Goal: Task Accomplishment & Management: Use online tool/utility

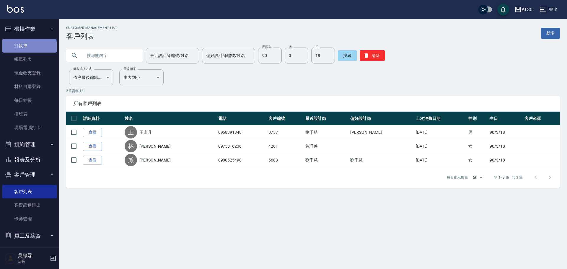
drag, startPoint x: 0, startPoint y: 0, endPoint x: 29, endPoint y: 51, distance: 58.8
click at [29, 51] on link "打帳單" at bounding box center [29, 46] width 54 height 14
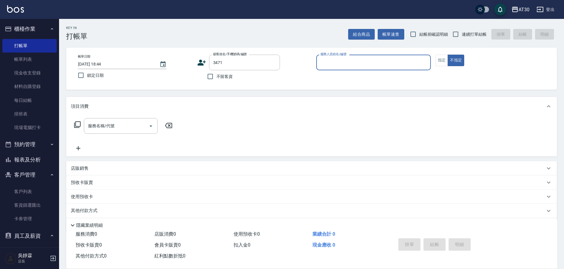
type input "[PERSON_NAME]/0909302352/3471"
click at [274, 61] on icon "Clear" at bounding box center [274, 63] width 4 height 4
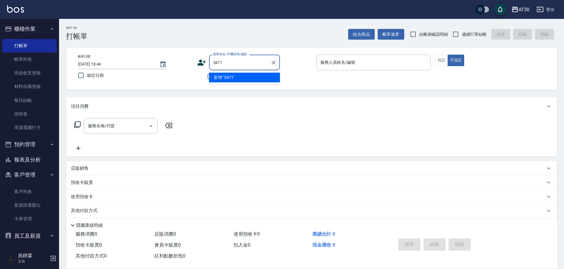
type input "3471"
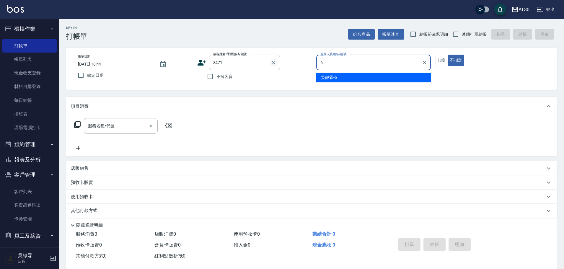
type input "吳靜霖-6"
type button "false"
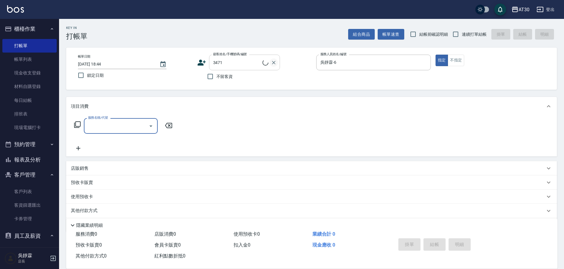
type input "[PERSON_NAME]/0909302352/3471"
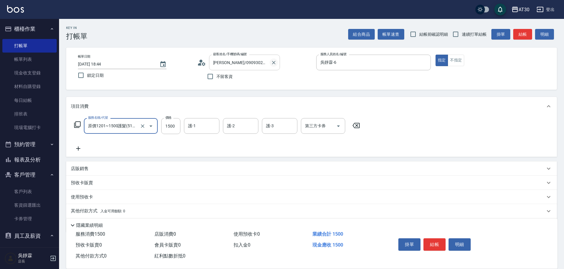
type input "原價1201~1500護髮(51500)"
type input "[PERSON_NAME]-20"
type input "吳靜霖-6"
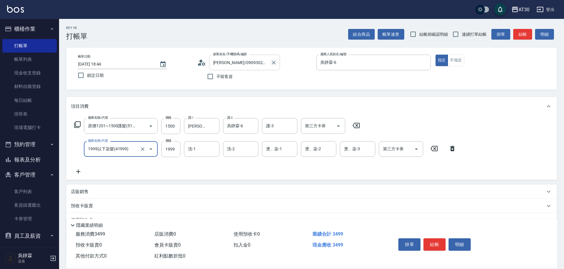
type input "1999以下染髮(41999)"
type input "1000"
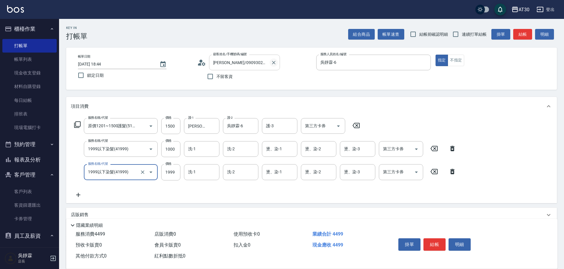
type input "1999以下染髮(41999)"
type input "1599"
type input "[PERSON_NAME]-20"
type input "吳靜霖-6"
click at [292, 168] on button "Clear" at bounding box center [291, 172] width 8 height 8
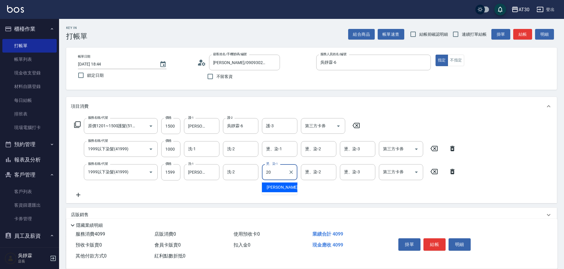
type input "[PERSON_NAME]-20"
click at [190, 144] on div "洗-1" at bounding box center [201, 149] width 35 height 16
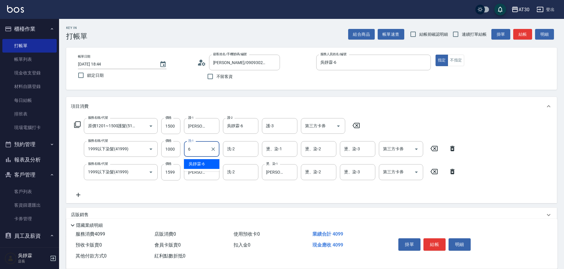
type input "吳靜霖-6"
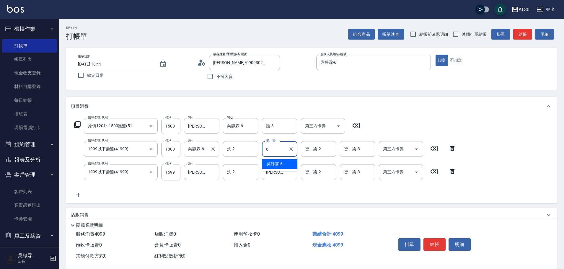
type input "吳靜霖-6"
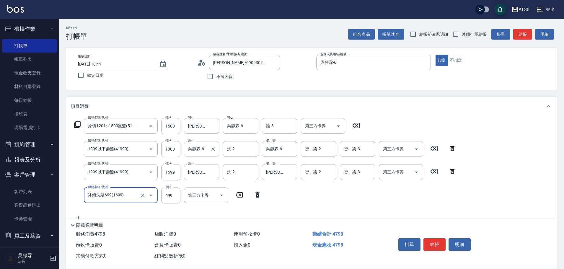
type input "冰鎮洗髮699(1699)"
type input "[PERSON_NAME]-20"
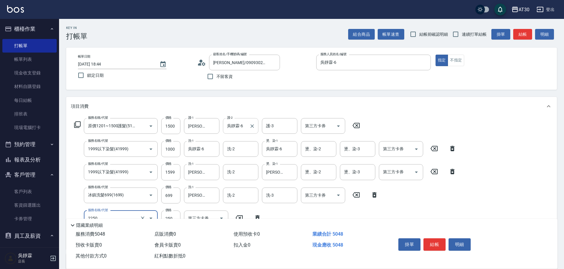
type input "剪髮(2250)"
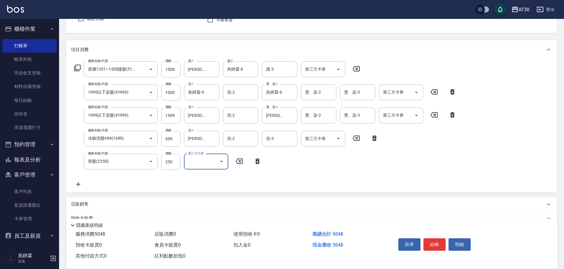
scroll to position [58, 0]
drag, startPoint x: 175, startPoint y: 117, endPoint x: 172, endPoint y: 119, distance: 3.6
click at [172, 119] on input "1599" at bounding box center [170, 114] width 19 height 16
type input "1600"
click at [391, 167] on div "服務名稱/代號 原價1201~1500護髮(51500) 服務名稱/代號 價格 1500 價格 護-1 [PERSON_NAME]-20 護-1 護-2 [P…" at bounding box center [265, 123] width 389 height 126
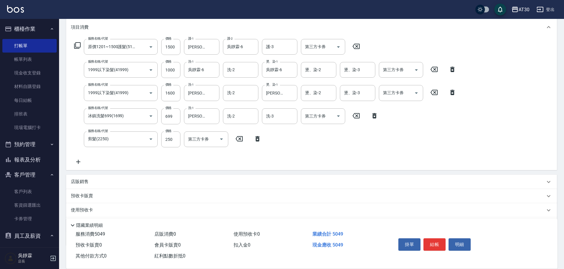
scroll to position [113, 0]
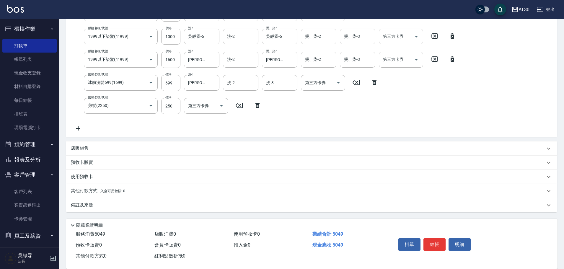
click at [96, 193] on p "其他付款方式 入金可用餘額: 0" at bounding box center [98, 191] width 54 height 6
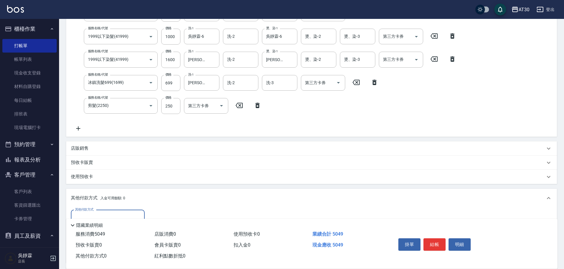
scroll to position [0, 0]
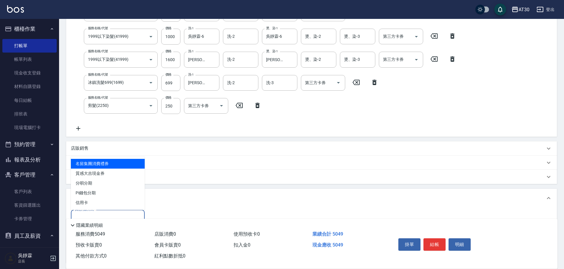
click at [116, 214] on input "其他付款方式" at bounding box center [108, 218] width 69 height 10
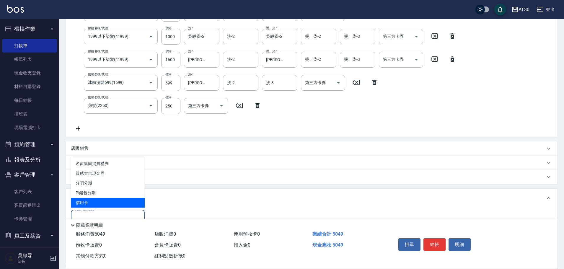
click at [118, 204] on span "信用卡" at bounding box center [108, 203] width 74 height 10
type input "信用卡"
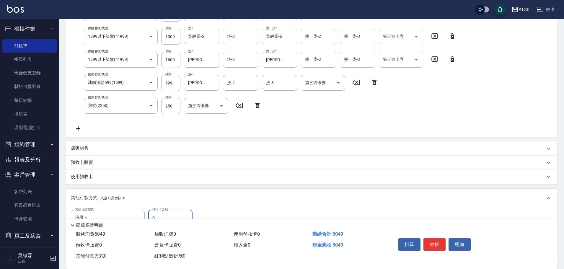
drag, startPoint x: 172, startPoint y: 211, endPoint x: 143, endPoint y: 218, distance: 29.9
click at [143, 218] on div "Key In 打帳單 組合商品 帳單速查 結帳前確認明細 連續打單結帳 掛單 結帳 明細 帳單日期 [DATE] 18:44 鎖定日期 顧客姓名/手機號碼/編…" at bounding box center [311, 122] width 505 height 432
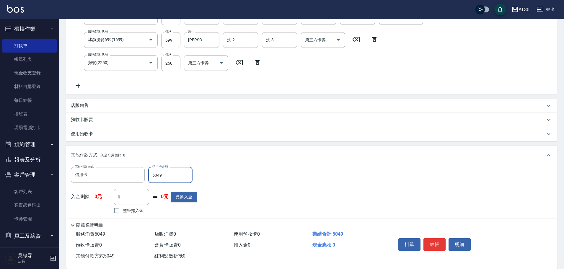
scroll to position [182, 0]
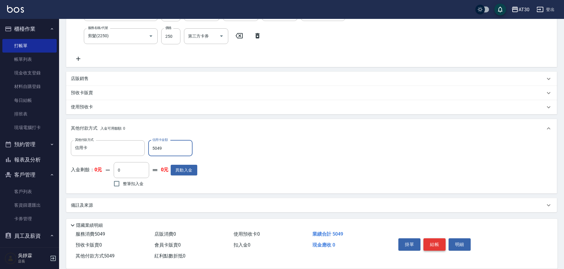
type input "5049"
click at [433, 241] on button "結帳" at bounding box center [435, 244] width 22 height 12
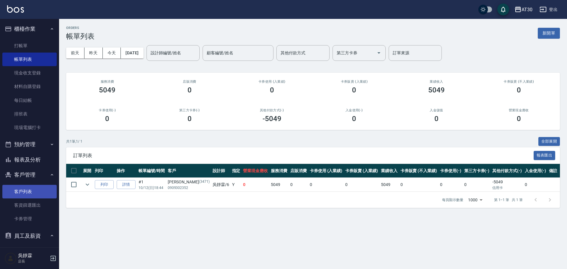
click at [38, 188] on link "客戶列表" at bounding box center [29, 192] width 54 height 14
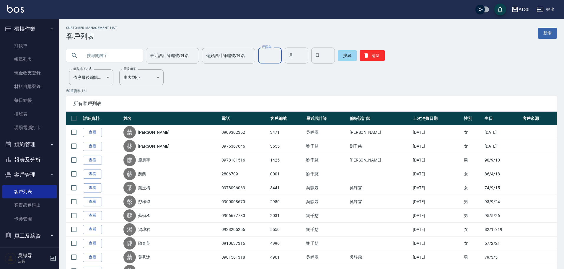
click at [267, 56] on input "民國年" at bounding box center [270, 56] width 24 height 16
type input "75"
type input "05"
type input "15"
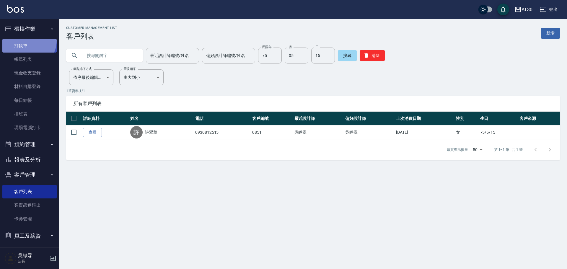
click at [26, 40] on link "打帳單" at bounding box center [29, 46] width 54 height 14
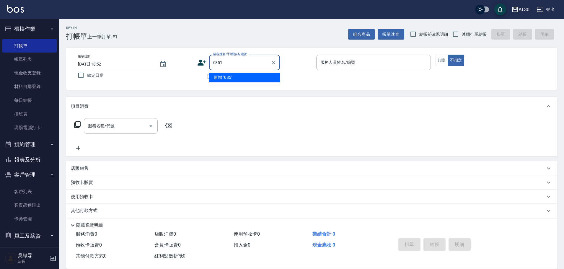
type input "0851"
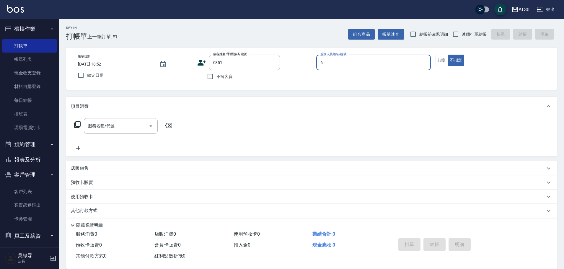
type input "吳靜霖-6"
type button "false"
type input "[PERSON_NAME]/0930812515/0851"
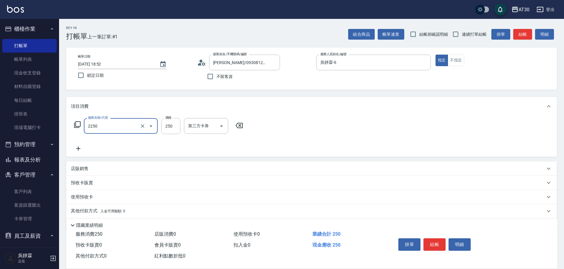
type input "剪髮(2250)"
type input "300"
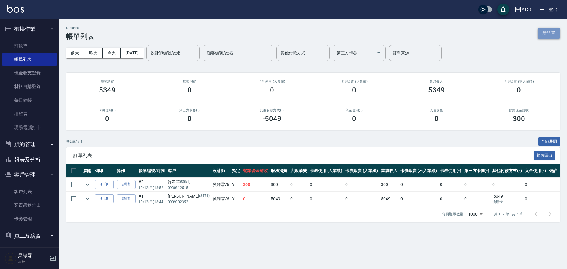
click at [552, 35] on button "新開單" at bounding box center [549, 33] width 22 height 11
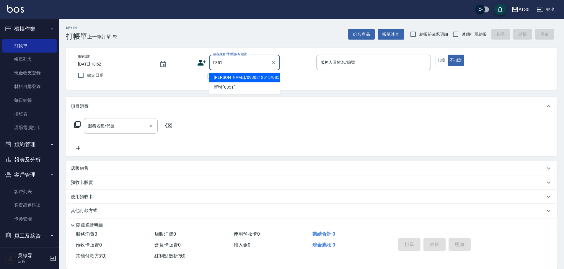
type input "[PERSON_NAME]/0930812515/0851"
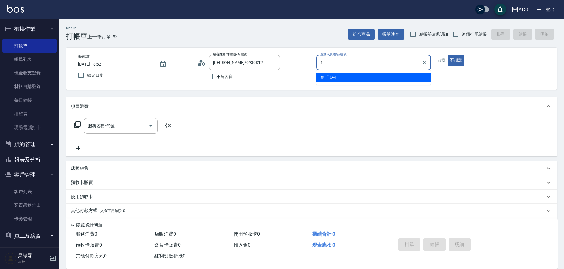
type input "[PERSON_NAME]1"
type button "false"
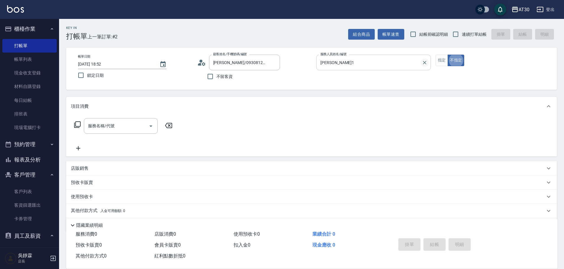
click at [424, 61] on icon "Clear" at bounding box center [425, 63] width 6 height 6
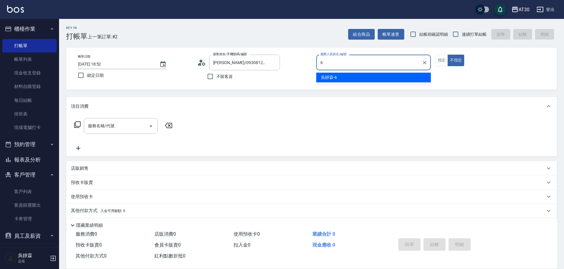
type input "吳靜霖-6"
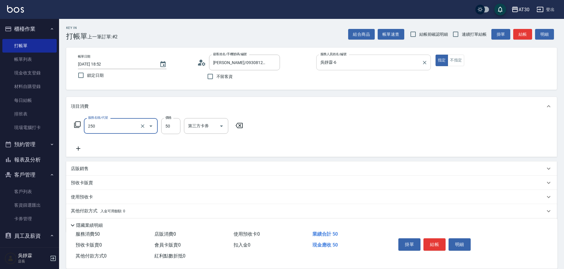
type input "剪瀏海(250)"
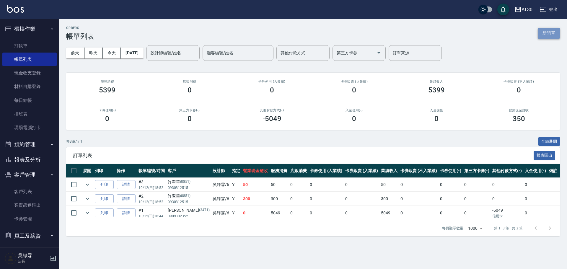
click at [550, 32] on button "新開單" at bounding box center [549, 33] width 22 height 11
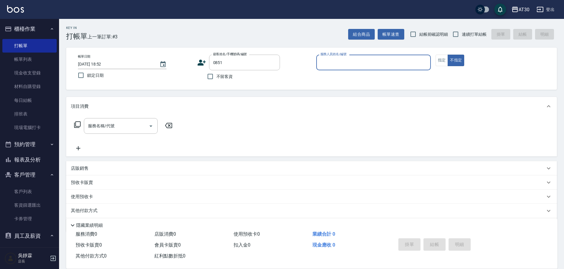
type input "[PERSON_NAME]/0930812515/0851"
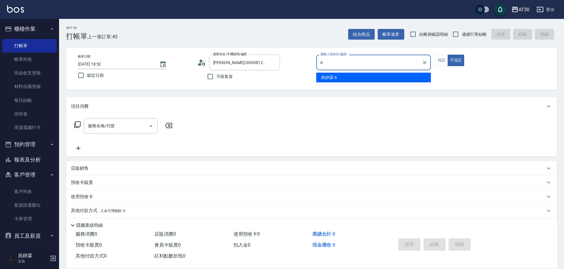
type input "吳靜霖-6"
type button "false"
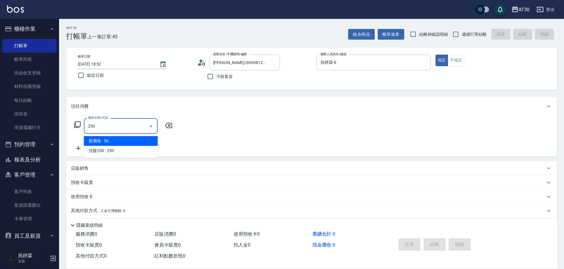
type input "剪瀏海(250)"
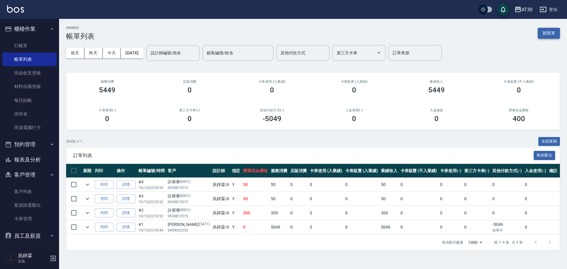
click at [552, 30] on button "新開單" at bounding box center [549, 33] width 22 height 11
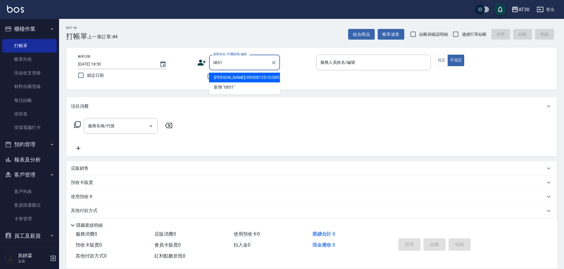
type input "[PERSON_NAME]/0930812515/0851"
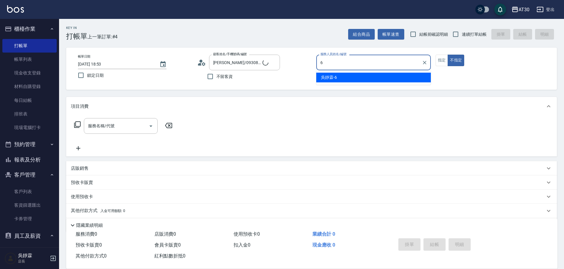
type input "吳靜霖-6"
type button "false"
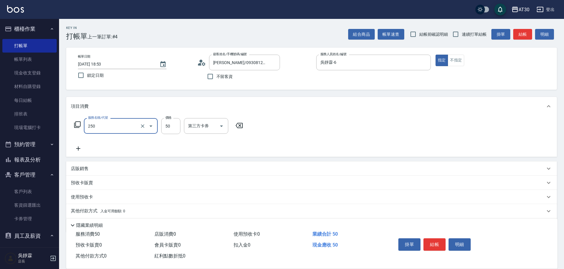
type input "剪瀏海(250)"
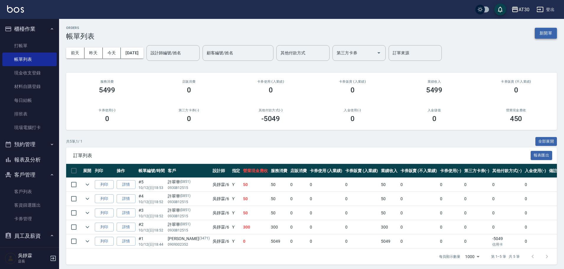
click at [547, 31] on button "新開單" at bounding box center [546, 33] width 22 height 11
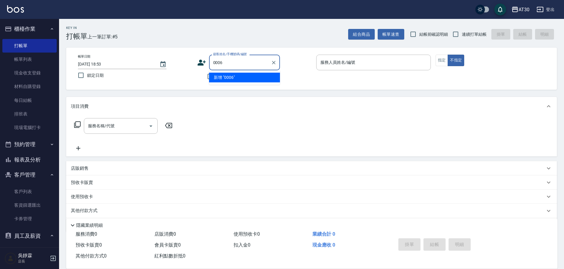
type input "0006"
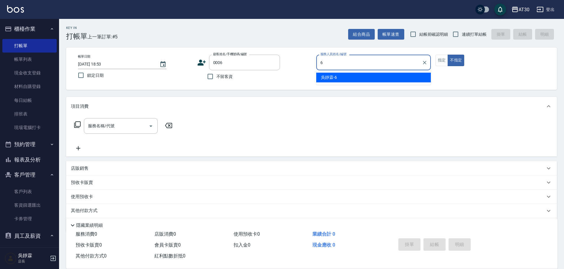
type input "吳靜霖-6"
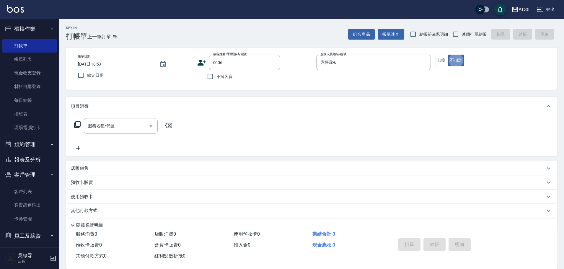
type button "false"
type input "新客人 姓名未設定/0006/null"
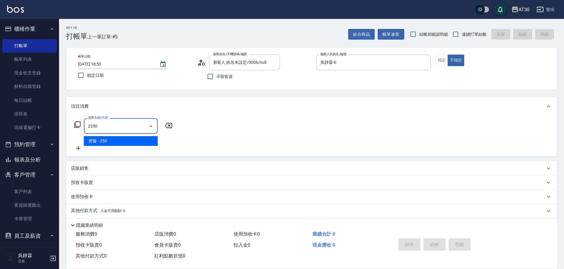
type input "剪髮(2250)"
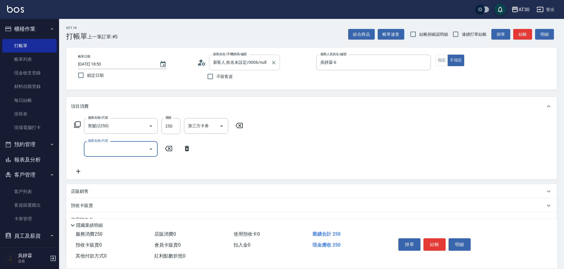
click at [252, 61] on input "新客人 姓名未設定/0006/null" at bounding box center [240, 62] width 57 height 10
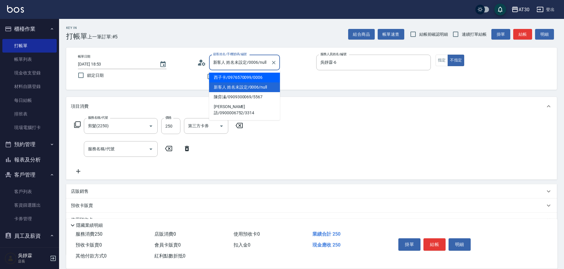
click at [245, 75] on li "西子卡/0976570099/0006" at bounding box center [244, 78] width 71 height 10
type input "西子卡/0976570099/0006"
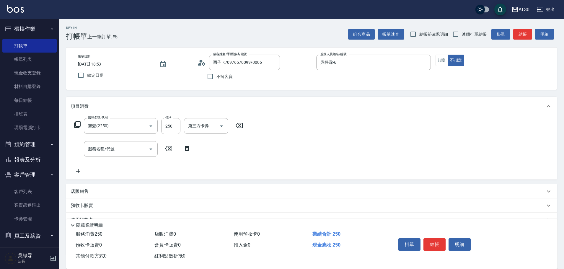
click at [285, 111] on div "項目消費" at bounding box center [311, 106] width 491 height 19
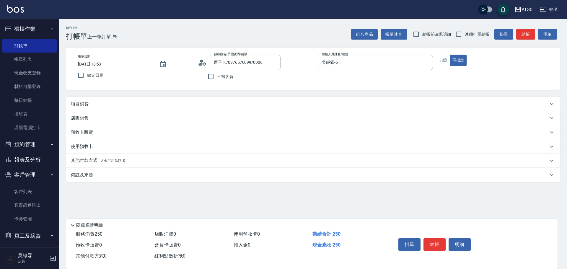
click at [265, 105] on div "項目消費" at bounding box center [309, 104] width 477 height 6
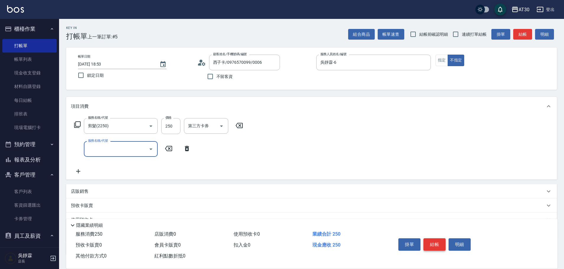
click at [429, 240] on button "結帳" at bounding box center [435, 244] width 22 height 12
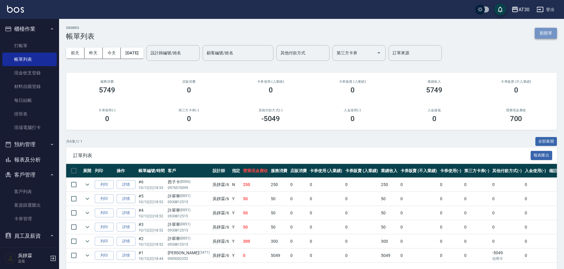
click at [556, 32] on button "新開單" at bounding box center [546, 33] width 22 height 11
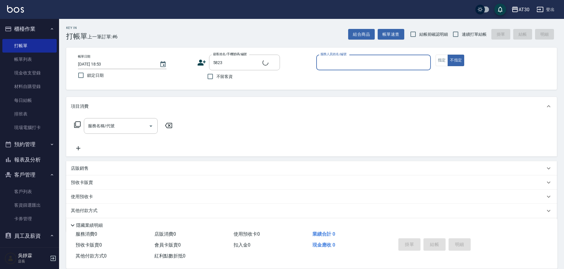
type input "[PERSON_NAME]/090382155/5823"
type input "[PERSON_NAME]1"
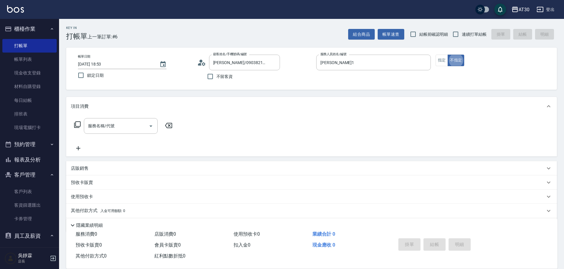
type button "false"
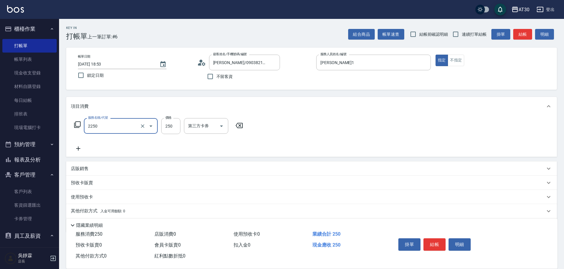
type input "剪髮(2250)"
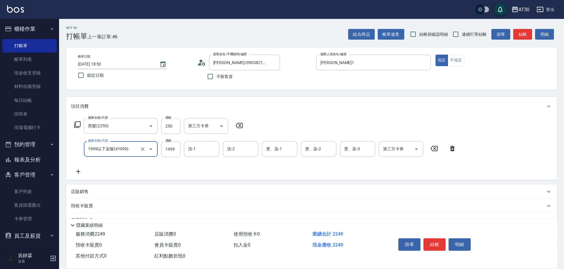
type input "1999以下染髮(41999)"
type input "1599"
type input "[PERSON_NAME]-20"
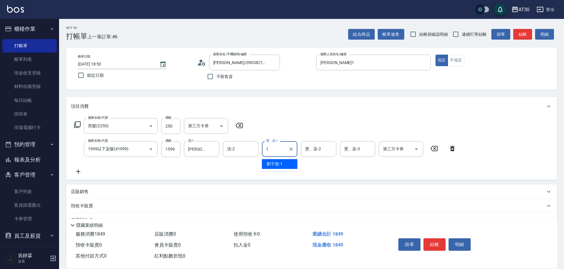
type input "[PERSON_NAME]1"
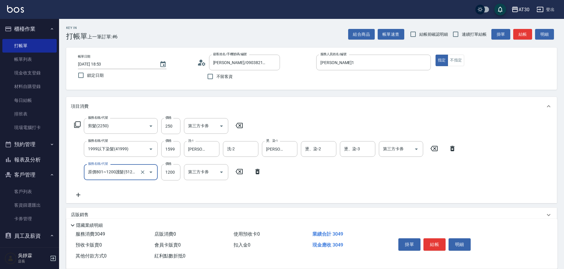
type input "原價801~1200護髮(51200)"
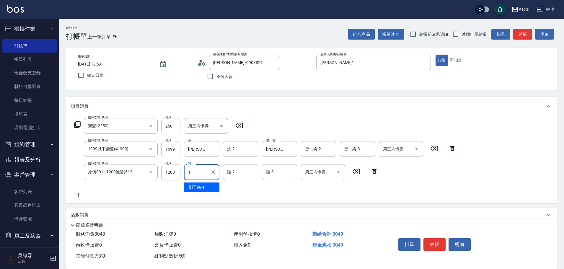
type input "[PERSON_NAME]1"
click at [427, 238] on button "結帳" at bounding box center [435, 244] width 22 height 12
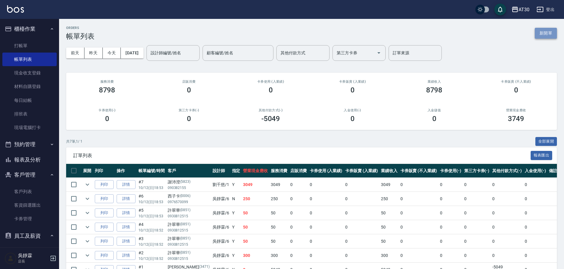
click at [548, 32] on button "新開單" at bounding box center [546, 33] width 22 height 11
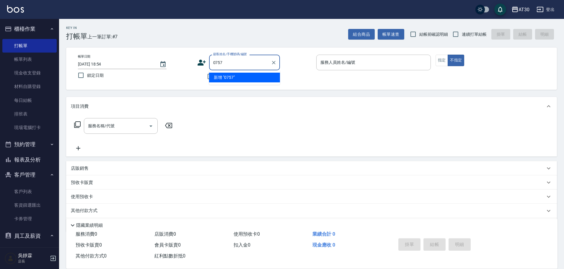
type input "0757"
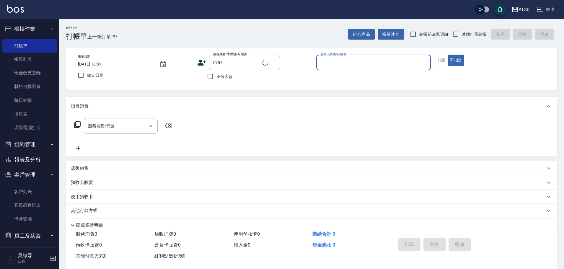
type input "1"
type input "[PERSON_NAME]/0968391848/0757"
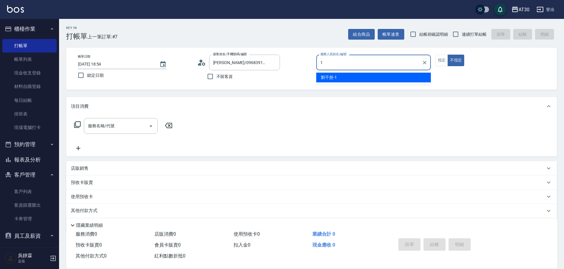
type input "[PERSON_NAME]1"
type button "false"
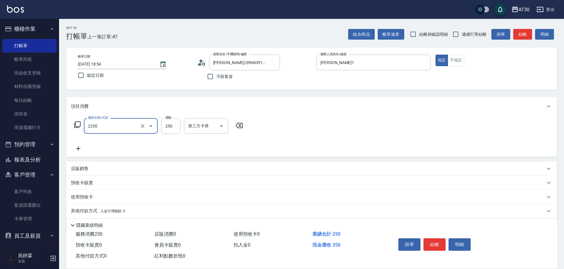
type input "剪髮(2250)"
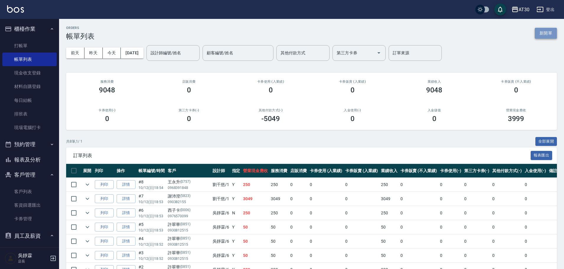
click at [548, 36] on button "新開單" at bounding box center [546, 33] width 22 height 11
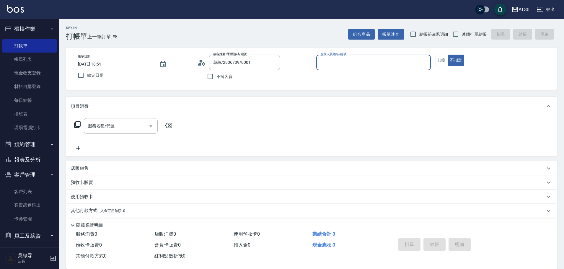
type input "新客人 姓名未設定/0001/null"
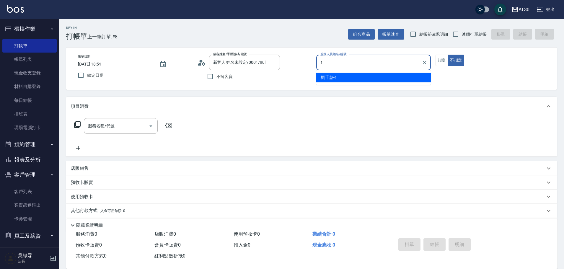
type input "[PERSON_NAME]1"
type button "false"
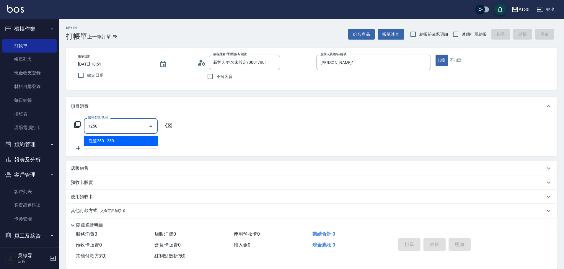
type input "洗髮250(1250)"
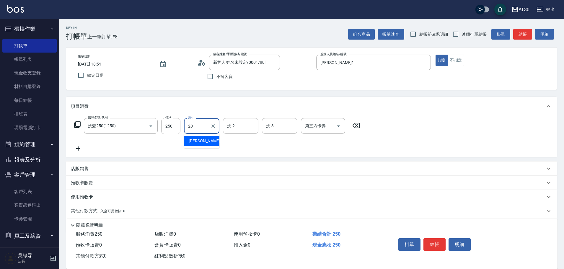
type input "[PERSON_NAME]-20"
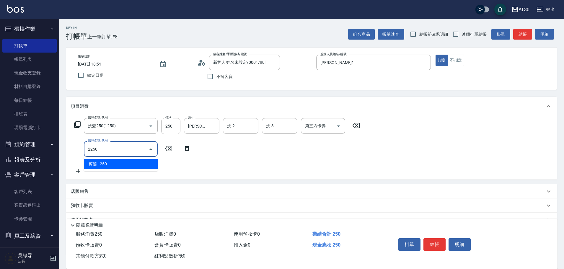
type input "剪髮(2250)"
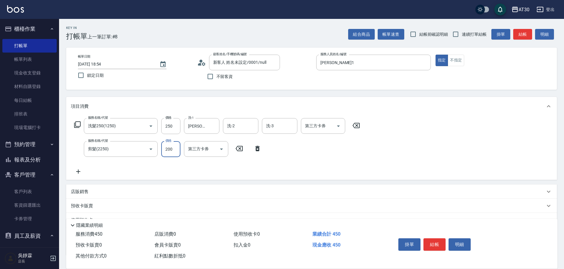
type input "200"
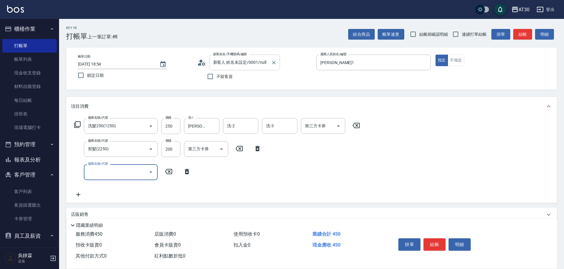
click at [226, 64] on input "新客人 姓名未設定/0001/null" at bounding box center [240, 62] width 57 height 10
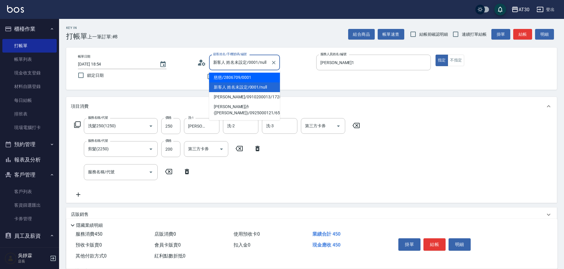
click at [229, 75] on li "慈慈/2806709/0001" at bounding box center [244, 78] width 71 height 10
type input "慈慈/2806709/0001"
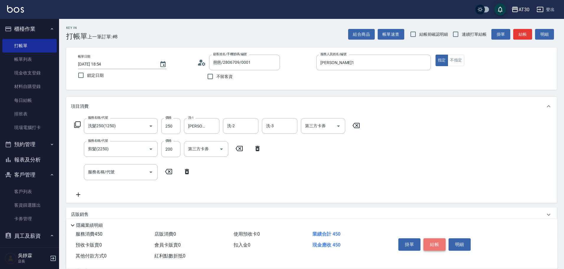
click at [439, 243] on button "結帳" at bounding box center [435, 244] width 22 height 12
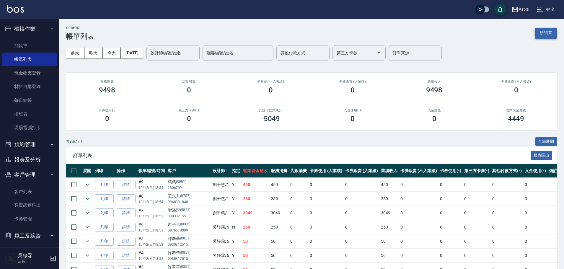
click at [548, 33] on button "新開單" at bounding box center [546, 33] width 22 height 11
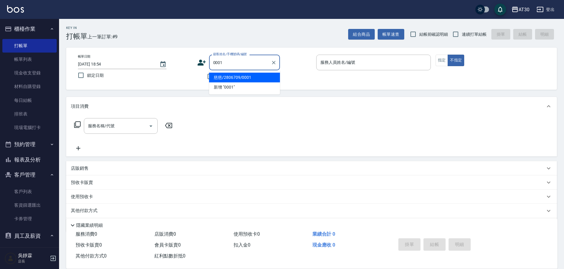
type input "慈慈/2806709/0001"
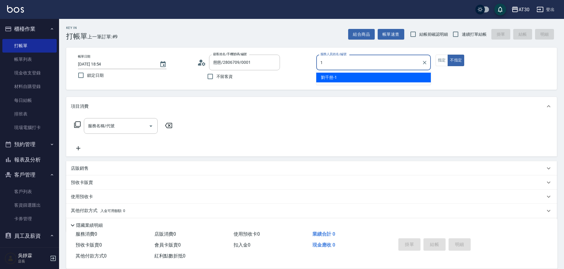
type input "[PERSON_NAME]1"
type button "false"
type input "新客人 姓名未設定/0001/null"
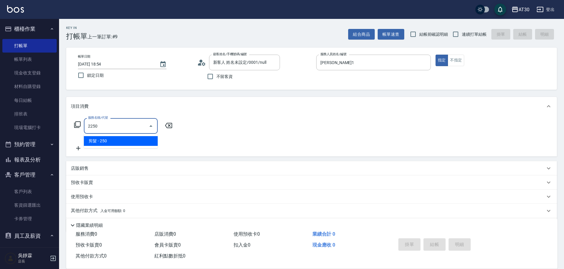
type input "剪髮(2250)"
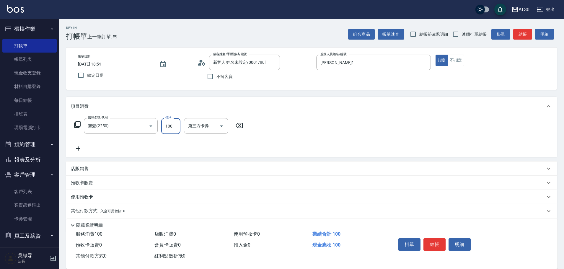
type input "100"
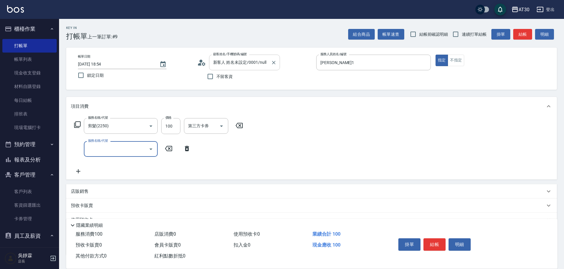
click at [231, 58] on input "新客人 姓名未設定/0001/null" at bounding box center [240, 62] width 57 height 10
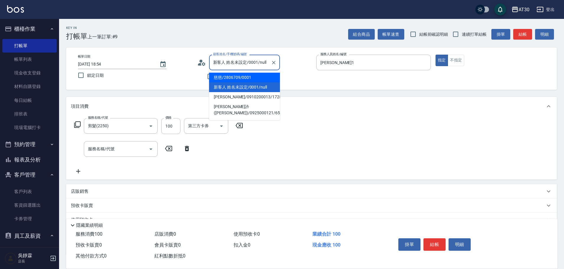
click at [228, 79] on li "慈慈/2806709/0001" at bounding box center [244, 78] width 71 height 10
type input "慈慈/2806709/0001"
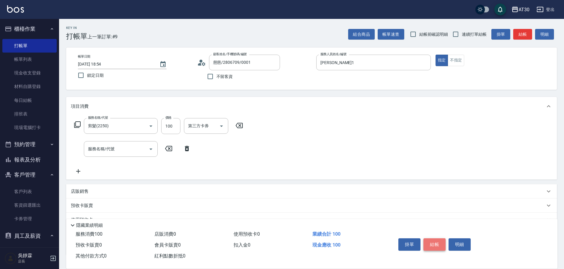
click at [437, 242] on button "結帳" at bounding box center [435, 244] width 22 height 12
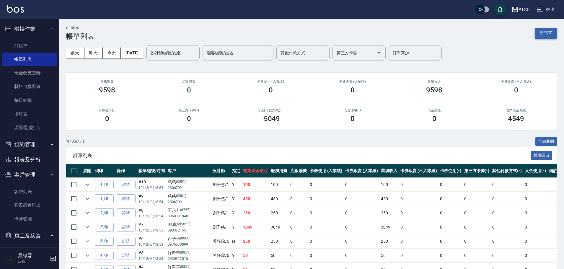
click at [548, 33] on button "新開單" at bounding box center [546, 33] width 22 height 11
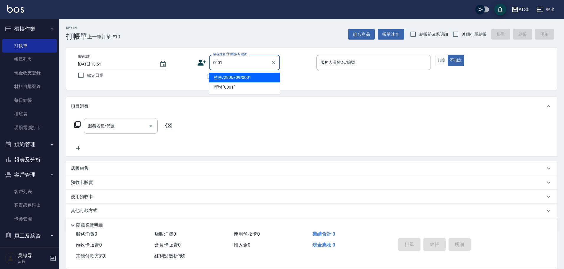
type input "慈慈/2806709/0001"
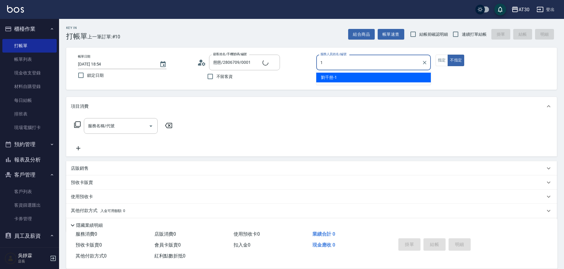
type input "[PERSON_NAME]1"
type input "新客人 姓名未設定/0001/null"
type button "false"
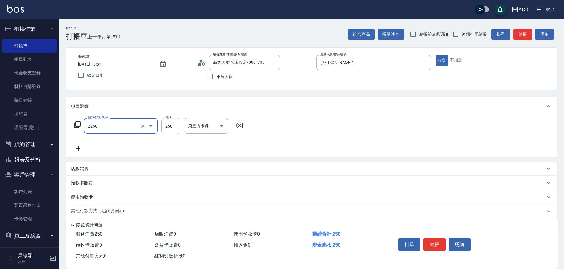
type input "剪髮(2250)"
type input "100"
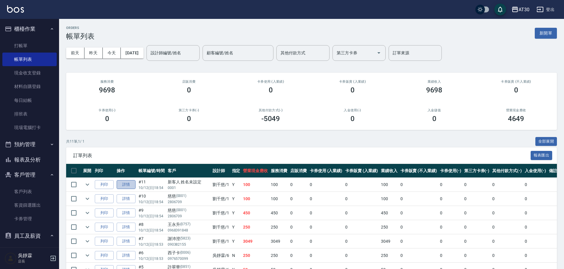
click at [130, 185] on link "詳情" at bounding box center [126, 184] width 19 height 9
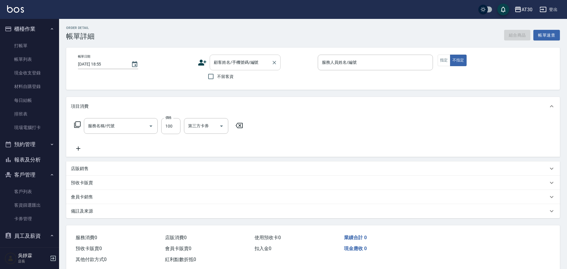
type input "[DATE] 18:54"
type input "[PERSON_NAME]1"
type input "剪髮(2250)"
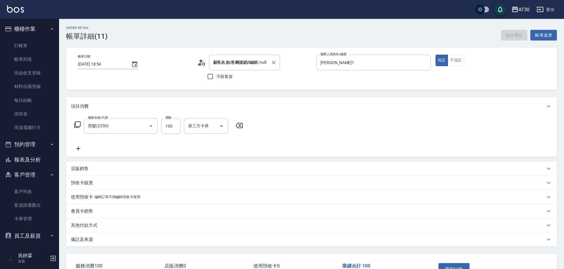
click at [255, 59] on input "新客人 姓名未設定/0001/null" at bounding box center [240, 62] width 57 height 10
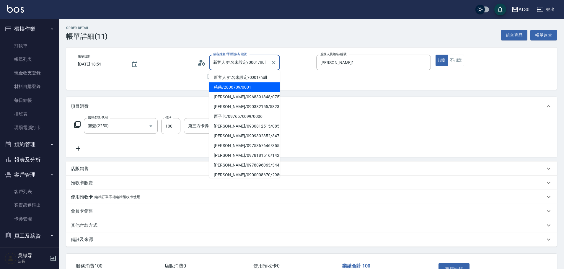
click at [242, 87] on li "慈慈/2806709/0001" at bounding box center [244, 87] width 71 height 10
type input "慈慈/2806709/0001"
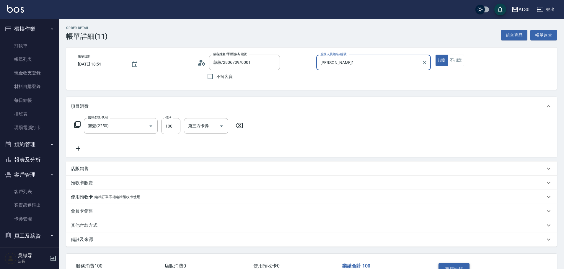
click at [457, 266] on button "重新結帳" at bounding box center [454, 269] width 31 height 12
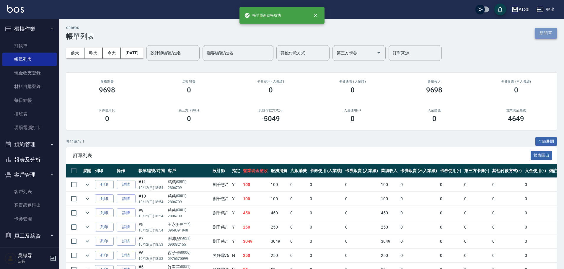
click at [546, 31] on button "新開單" at bounding box center [546, 33] width 22 height 11
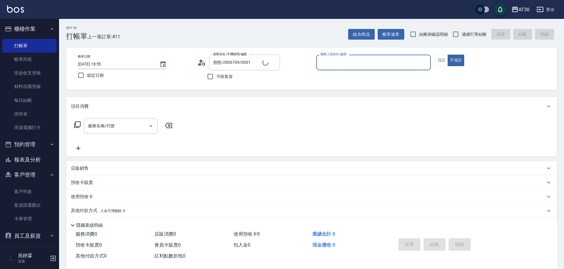
type input "新客人 姓名未設定/0001/null"
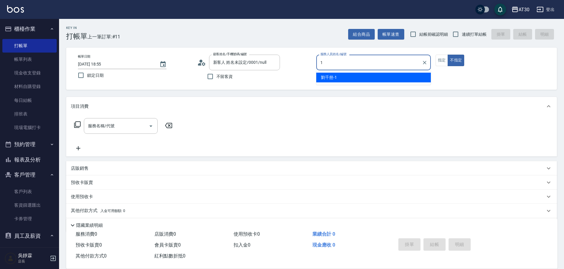
type input "[PERSON_NAME]1"
type button "false"
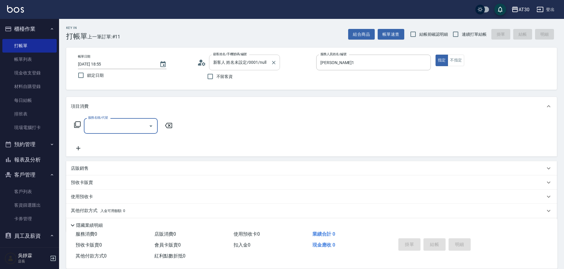
click at [243, 62] on input "新客人 姓名未設定/0001/null" at bounding box center [240, 62] width 57 height 10
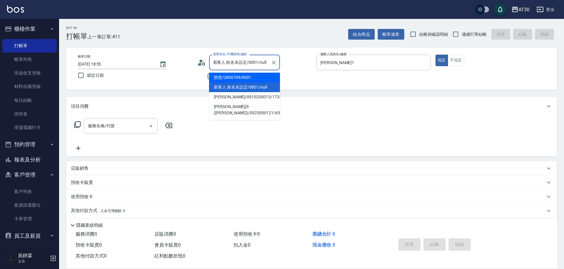
click at [235, 77] on li "慈慈/2806709/0001" at bounding box center [244, 78] width 71 height 10
type input "慈慈/2806709/0001"
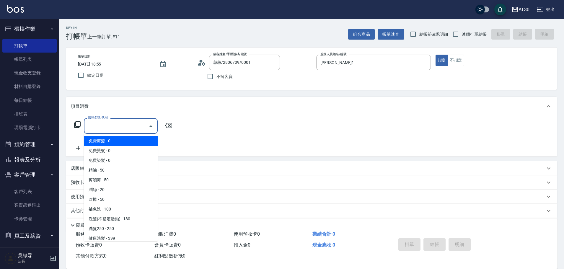
click at [123, 127] on input "服務名稱/代號" at bounding box center [117, 126] width 60 height 10
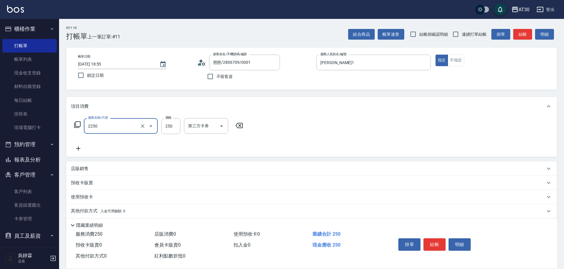
type input "剪髮(2250)"
type input "200"
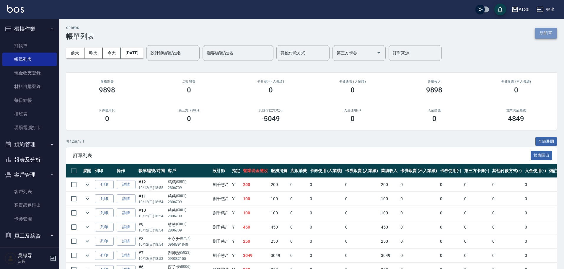
click at [541, 30] on button "新開單" at bounding box center [546, 33] width 22 height 11
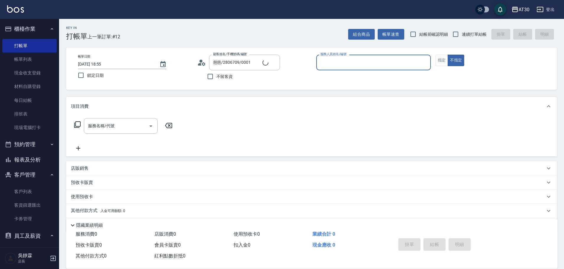
type input "新客人 姓名未設定/0001/null"
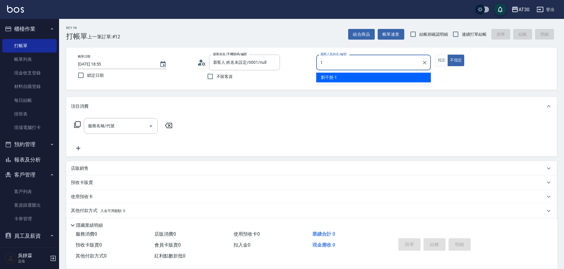
type input "[PERSON_NAME]1"
type button "false"
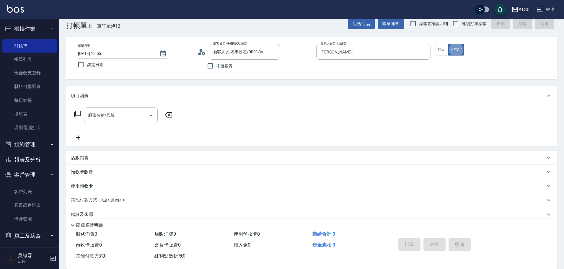
scroll to position [12, 0]
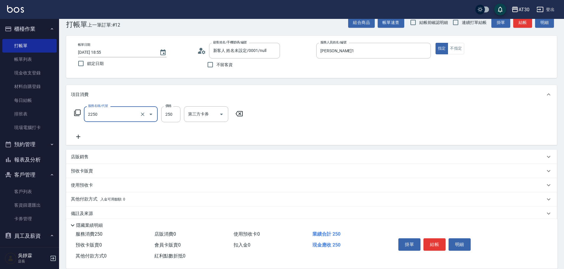
type input "剪髮(2250)"
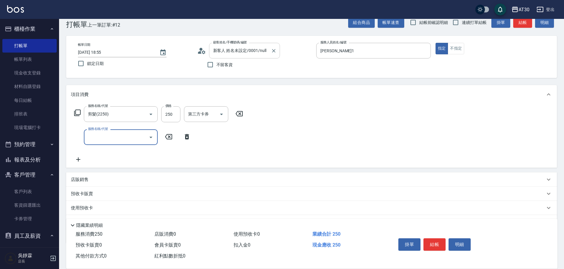
click at [235, 52] on input "新客人 姓名未設定/0001/null" at bounding box center [240, 50] width 57 height 10
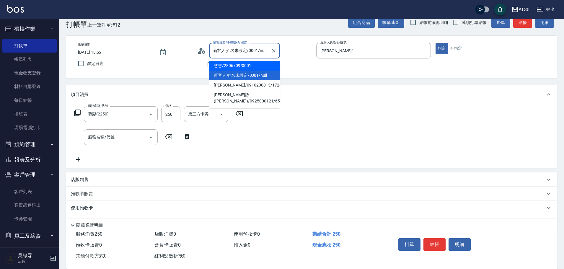
click at [237, 64] on li "慈慈/2806709/0001" at bounding box center [244, 66] width 71 height 10
type input "慈慈/2806709/0001"
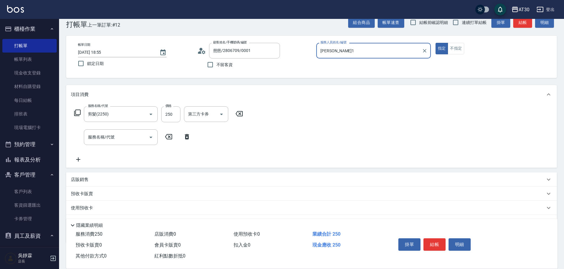
click at [323, 79] on div "Key In 打帳單 上一筆訂單:#12 組合商品 帳單速查 結帳前確認明細 連續打單結帳 掛單 結帳 明細 帳單日期 [DATE] 18:55 鎖定日期 顧…" at bounding box center [311, 153] width 505 height 293
click at [433, 241] on button "結帳" at bounding box center [435, 244] width 22 height 12
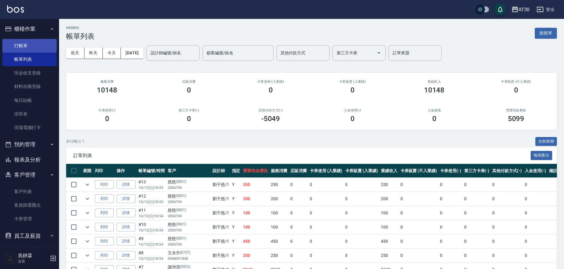
click at [21, 45] on link "打帳單" at bounding box center [29, 46] width 54 height 14
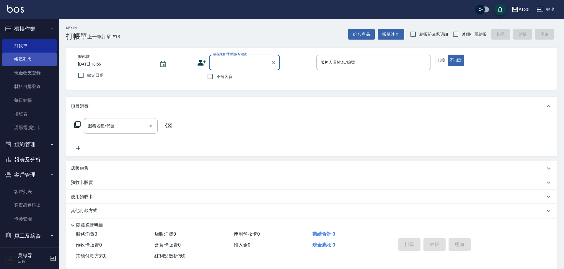
click at [23, 58] on link "帳單列表" at bounding box center [29, 60] width 54 height 14
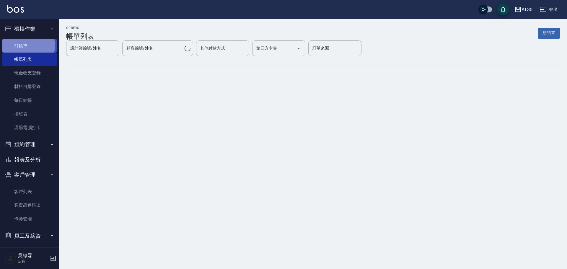
click at [23, 45] on link "打帳單" at bounding box center [29, 46] width 54 height 14
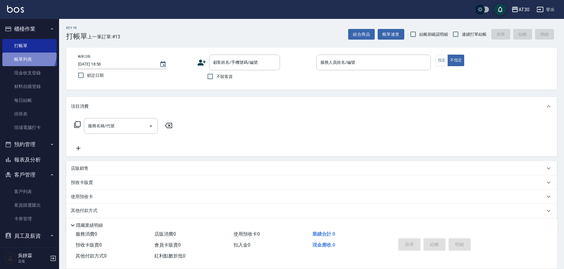
click at [25, 53] on link "帳單列表" at bounding box center [29, 60] width 54 height 14
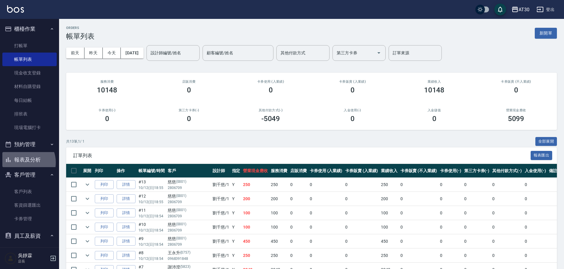
click at [23, 162] on button "報表及分析" at bounding box center [29, 159] width 54 height 15
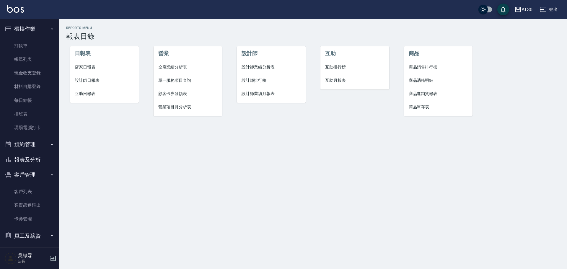
click at [89, 64] on span "店家日報表" at bounding box center [104, 67] width 59 height 6
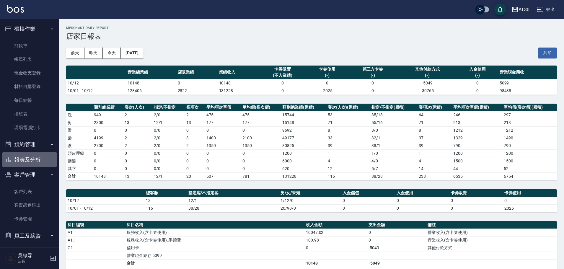
click at [40, 157] on button "報表及分析" at bounding box center [29, 159] width 54 height 15
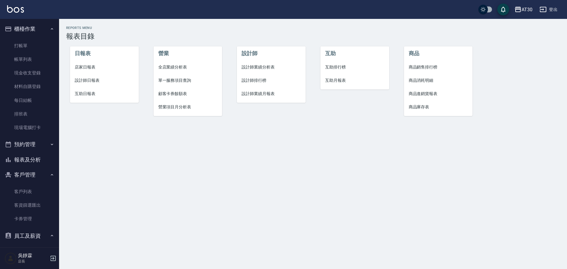
click at [263, 78] on span "設計師排行榜" at bounding box center [271, 80] width 59 height 6
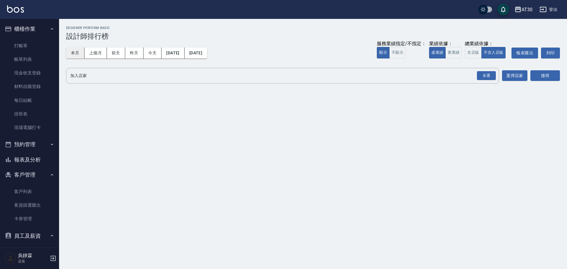
click at [77, 52] on button "本月" at bounding box center [75, 53] width 18 height 11
click at [489, 75] on div "全選" at bounding box center [486, 75] width 19 height 9
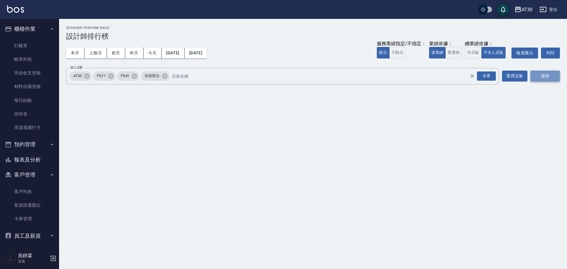
click at [548, 73] on button "搜尋" at bounding box center [546, 76] width 30 height 11
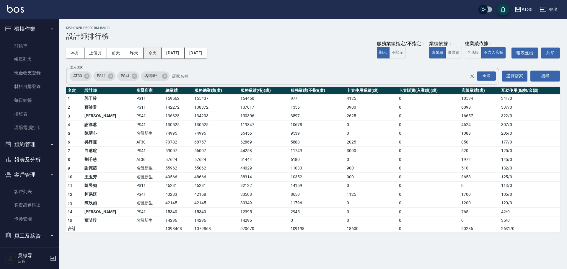
click at [157, 53] on button "今天" at bounding box center [153, 53] width 18 height 11
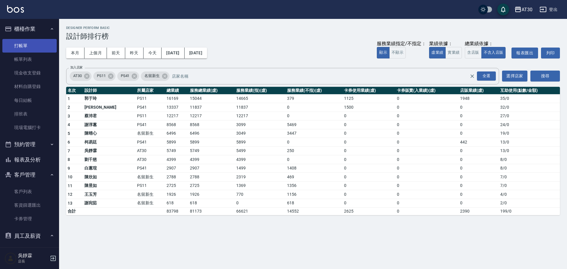
click at [21, 43] on link "打帳單" at bounding box center [29, 46] width 54 height 14
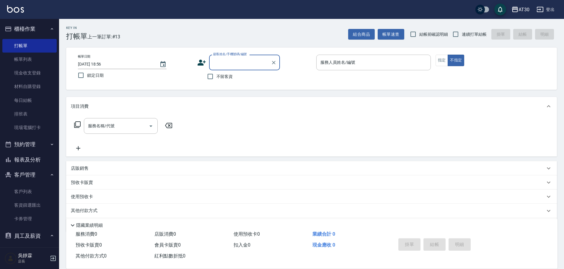
click at [50, 173] on icon "button" at bounding box center [52, 175] width 5 height 5
click at [50, 191] on icon "button" at bounding box center [52, 190] width 5 height 5
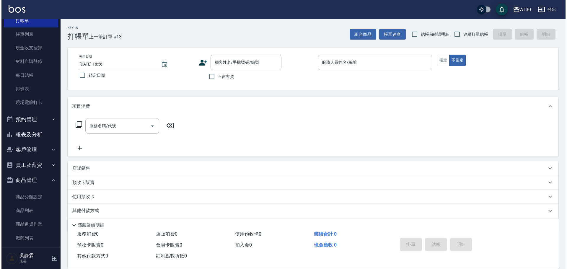
scroll to position [30, 0]
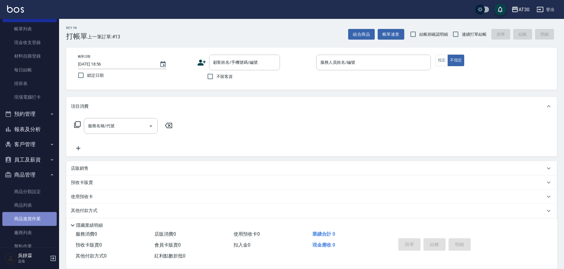
click at [36, 219] on link "商品進貨作業" at bounding box center [29, 219] width 54 height 14
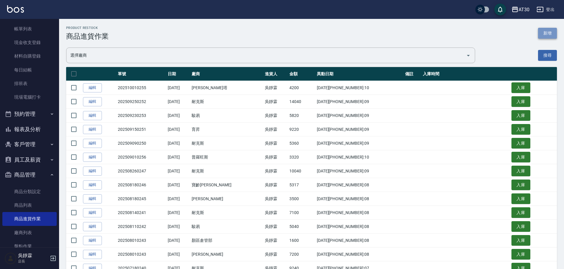
click at [552, 32] on button "新增" at bounding box center [547, 33] width 19 height 11
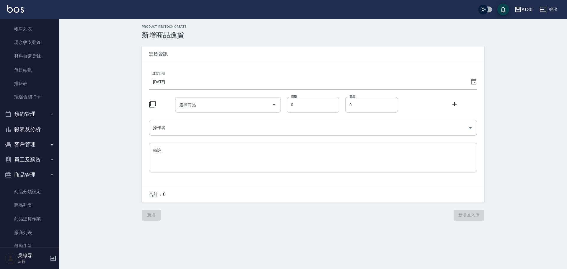
click at [472, 82] on icon at bounding box center [473, 82] width 5 height 6
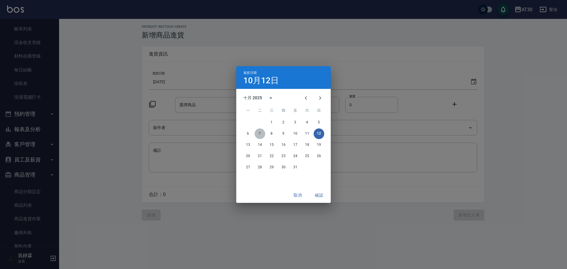
click at [259, 135] on button "7" at bounding box center [260, 133] width 11 height 11
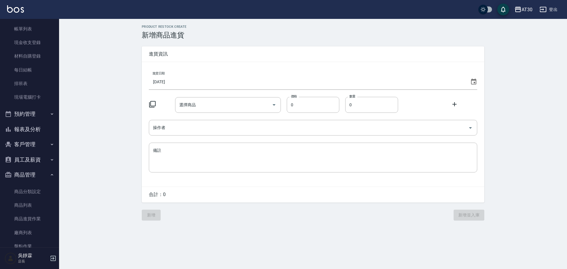
drag, startPoint x: 156, startPoint y: 107, endPoint x: 149, endPoint y: 105, distance: 7.6
click at [149, 105] on div at bounding box center [162, 105] width 26 height 8
click at [149, 104] on icon at bounding box center [152, 104] width 7 height 7
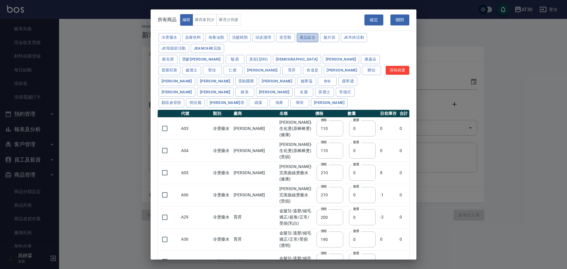
click at [310, 39] on button "產品組合" at bounding box center [308, 37] width 22 height 9
type input "420"
type input "800"
type input "330"
type input "300"
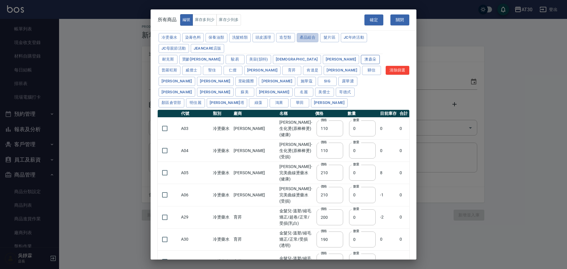
type input "740"
type input "330"
type input "1221"
type input "990"
type input "900"
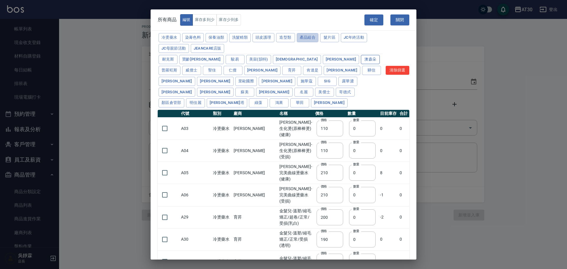
type input "900"
type input "740"
type input "400"
type input "600"
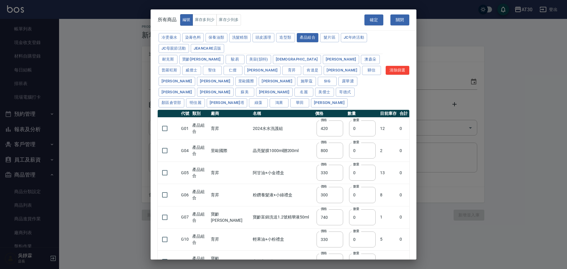
drag, startPoint x: 409, startPoint y: 136, endPoint x: 412, endPoint y: 222, distance: 86.0
click at [412, 222] on div "冷燙藥水 染膏色料 保養油類 洗髮精類 頭皮護理 造型類 產品組合 髮片區 JC年終活動 JC母親節活動 JeanCare店販 耐克[PERSON_NAME]…" at bounding box center [284, 155] width 266 height 246
drag, startPoint x: 411, startPoint y: 178, endPoint x: 410, endPoint y: 188, distance: 11.0
click at [410, 188] on div "冷燙藥水 染膏色料 保養油類 洗髮精類 頭皮護理 造型類 產品組合 髮片區 JC年終活動 JC母親節活動 JeanCare店販 耐克[PERSON_NAME]…" at bounding box center [284, 155] width 266 height 246
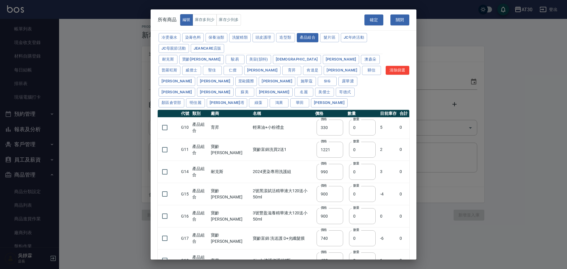
scroll to position [135, 0]
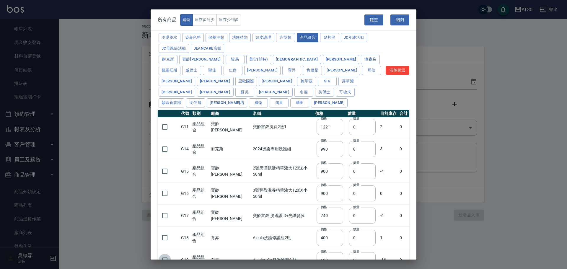
click at [163, 254] on input "checkbox" at bounding box center [165, 260] width 12 height 12
checkbox input "true"
click at [329, 259] on tr "G19 產品組合 育昇 Aicola中秋節活動禮盒組 價格 600 價格 數量 0 數量 -16 0" at bounding box center [284, 260] width 252 height 22
type input "12"
click at [370, 22] on button "確定" at bounding box center [374, 19] width 19 height 11
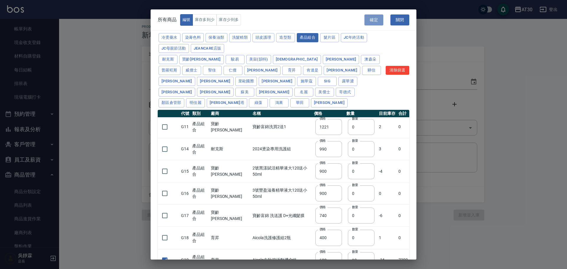
type input "G19 Aicola中秋節活動禮盒組"
type input "600"
type input "12"
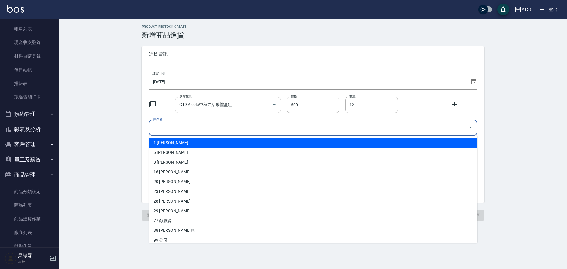
drag, startPoint x: 156, startPoint y: 124, endPoint x: 157, endPoint y: 127, distance: 3.1
click at [156, 127] on input "操作者" at bounding box center [309, 128] width 314 height 10
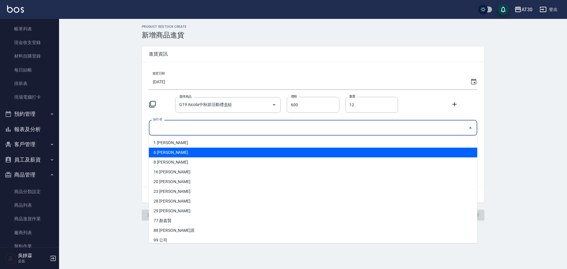
click at [160, 151] on li "6 [PERSON_NAME]" at bounding box center [313, 153] width 328 height 10
type input "吳靜霖"
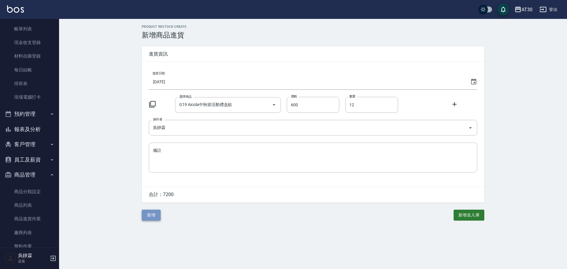
click at [151, 213] on button "新增" at bounding box center [151, 215] width 19 height 11
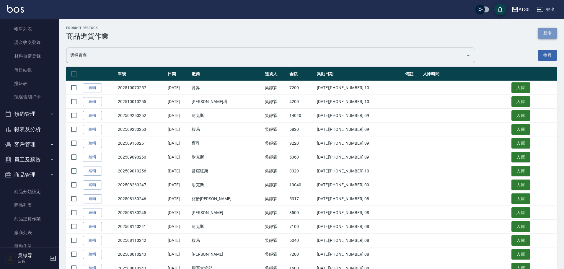
click at [551, 35] on button "新增" at bounding box center [547, 33] width 19 height 11
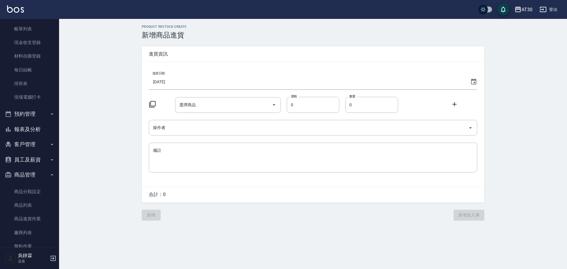
click at [473, 83] on icon at bounding box center [473, 81] width 7 height 7
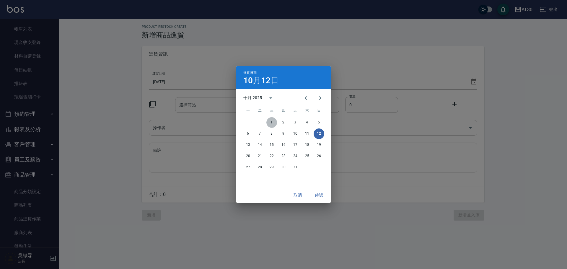
click at [271, 123] on button "1" at bounding box center [271, 122] width 11 height 11
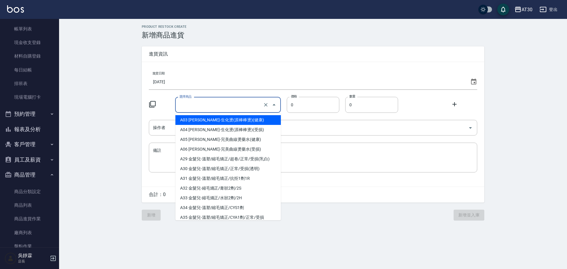
click at [200, 105] on input "選擇商品" at bounding box center [220, 105] width 84 height 10
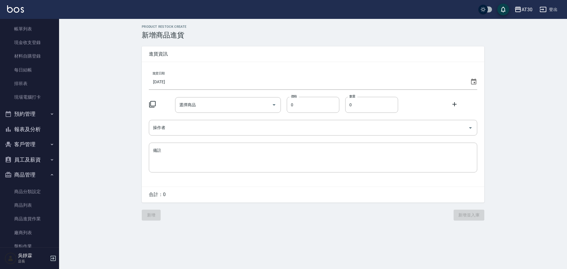
click at [150, 103] on icon at bounding box center [152, 104] width 6 height 6
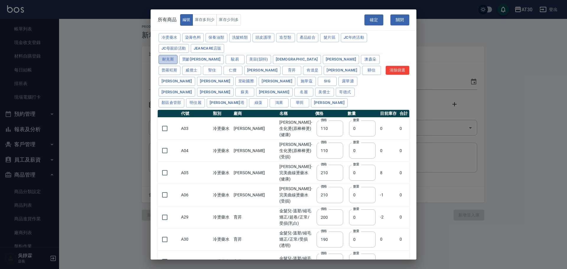
click at [174, 62] on button "耐克斯" at bounding box center [168, 59] width 19 height 9
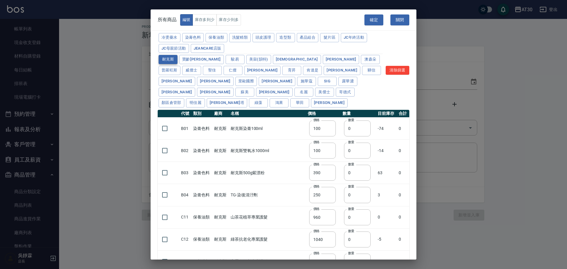
type input "100"
type input "390"
type input "250"
type input "960"
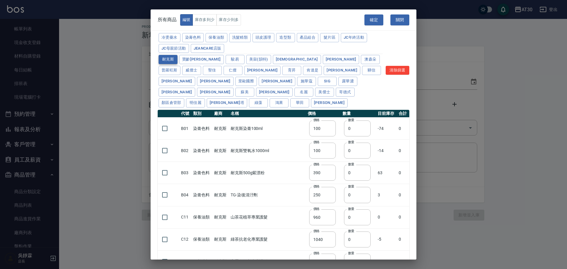
type input "1040"
type input "1520"
type input "2000"
type input "240"
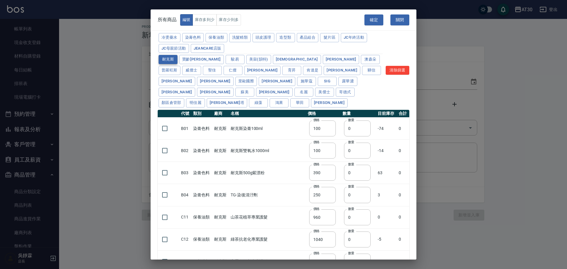
type input "272"
type input "990"
type input "500"
type input "690"
type input "650"
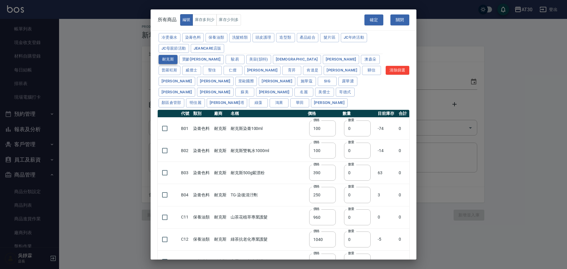
type input "650"
type input "600"
type input "450"
type input "500"
drag, startPoint x: 409, startPoint y: 149, endPoint x: 411, endPoint y: 168, distance: 18.6
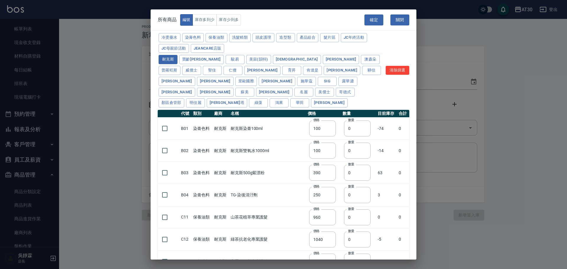
click at [411, 168] on div "冷燙藥水 染膏色料 保養油類 洗髮精類 頭皮護理 造型類 產品組合 髮片區 JC年終活動 JC母親節活動 JeanCare店販 耐克[PERSON_NAME]…" at bounding box center [284, 155] width 266 height 246
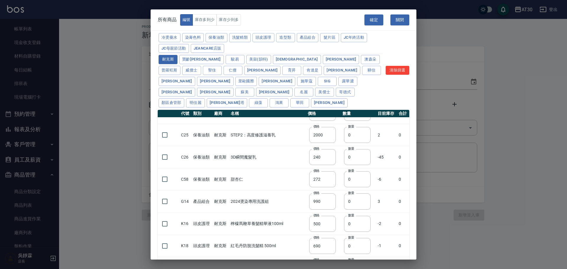
scroll to position [178, 0]
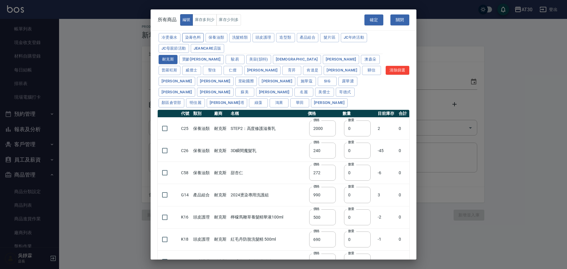
click at [190, 40] on button "染膏色料" at bounding box center [193, 37] width 22 height 9
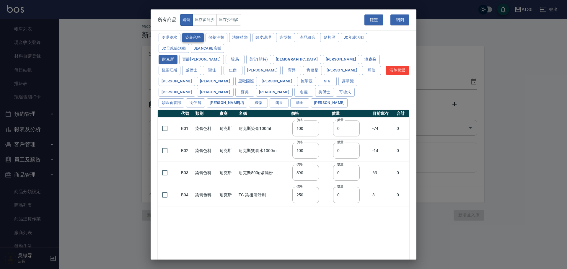
scroll to position [0, 0]
click at [234, 63] on div "冷燙藥水 染膏色料 保養油類 洗髮精類 頭皮護理 造型類 產品組合 髮片區 JC年終活動 JC母親節活動 JeanCare店販 耐克[PERSON_NAME]…" at bounding box center [270, 70] width 225 height 76
click at [246, 61] on button "美宙(韻特)" at bounding box center [258, 59] width 25 height 9
type input "102"
type input "137"
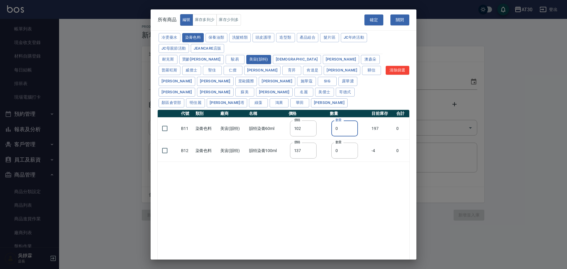
drag, startPoint x: 343, startPoint y: 119, endPoint x: 326, endPoint y: 122, distance: 16.5
click at [326, 122] on tr "B11 染膏色料 美宙(韻特) 韻特染膏60ml 價格 102 價格 數量 0 數量 197 0" at bounding box center [284, 129] width 252 height 22
type input "30"
click at [377, 19] on button "確定" at bounding box center [374, 19] width 19 height 11
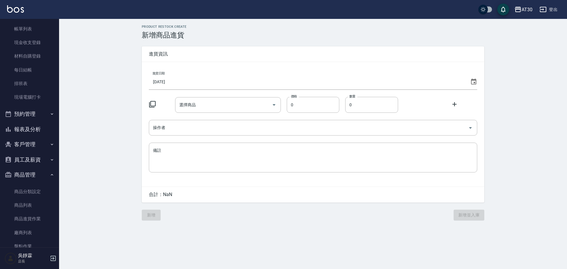
click at [155, 104] on icon at bounding box center [152, 104] width 6 height 6
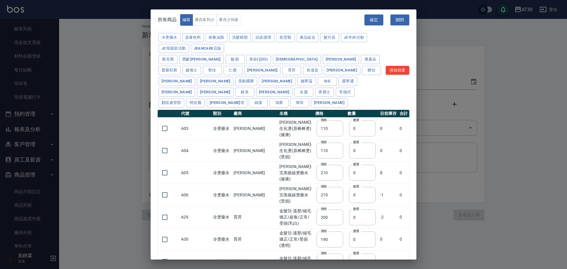
click at [151, 106] on div "冷燙藥水 染膏色料 保養油類 洗髮精類 頭皮護理 造型類 產品組合 髮片區 JC年終活動 JC母親節活動 JeanCare店販 耐克[PERSON_NAME]…" at bounding box center [284, 155] width 266 height 246
click at [246, 59] on button "美宙(韻特)" at bounding box center [258, 59] width 25 height 9
type input "102"
type input "137"
type input "440"
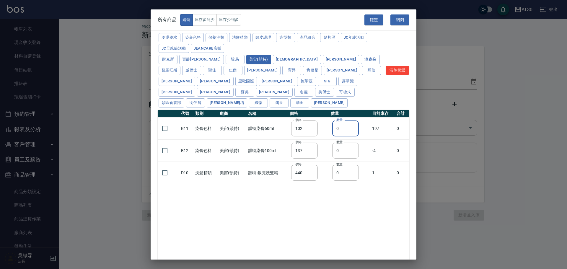
drag, startPoint x: 348, startPoint y: 115, endPoint x: 311, endPoint y: 128, distance: 38.9
click at [311, 128] on tbody "B11 染膏色料 美宙(韻特) 韻特染膏60ml 價格 102 價格 數量 0 數量 197 0 B12 染膏色料 美宙(韻特) 韻特染膏100ml 價格 1…" at bounding box center [284, 151] width 252 height 66
type input "30"
click at [167, 122] on input "checkbox" at bounding box center [165, 128] width 12 height 12
checkbox input "true"
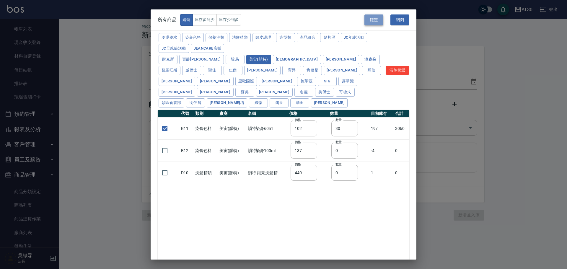
click at [375, 15] on button "確定" at bounding box center [374, 19] width 19 height 11
type input "B11 韻特染膏60ml"
type input "102"
type input "30"
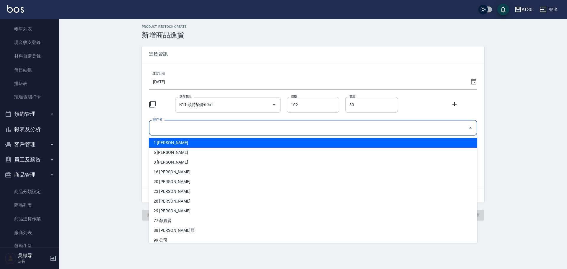
click at [171, 124] on input "操作者" at bounding box center [309, 128] width 314 height 10
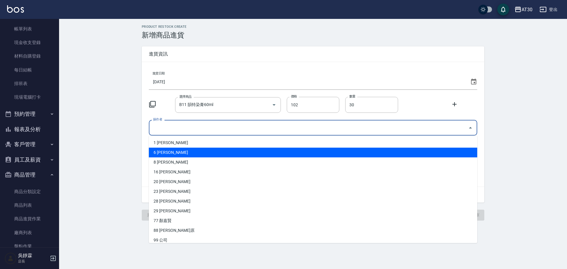
click at [171, 152] on li "6 [PERSON_NAME]" at bounding box center [313, 153] width 328 height 10
type input "吳靜霖"
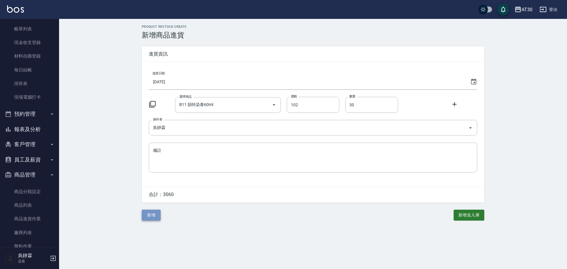
click at [151, 218] on button "新增" at bounding box center [151, 215] width 19 height 11
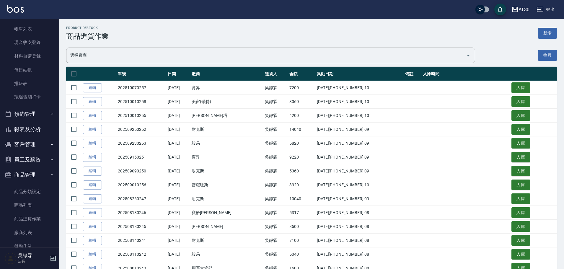
click at [30, 129] on button "報表及分析" at bounding box center [29, 129] width 54 height 15
